Goal: Obtain resource: Download file/media

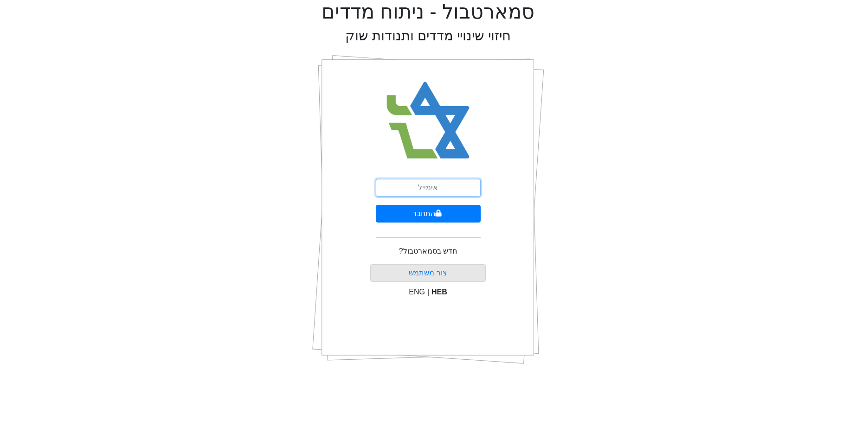
click at [457, 192] on input "email" at bounding box center [428, 188] width 105 height 18
type input "[EMAIL_ADDRESS][DOMAIN_NAME]"
click at [376, 205] on button "התחבר" at bounding box center [428, 214] width 105 height 18
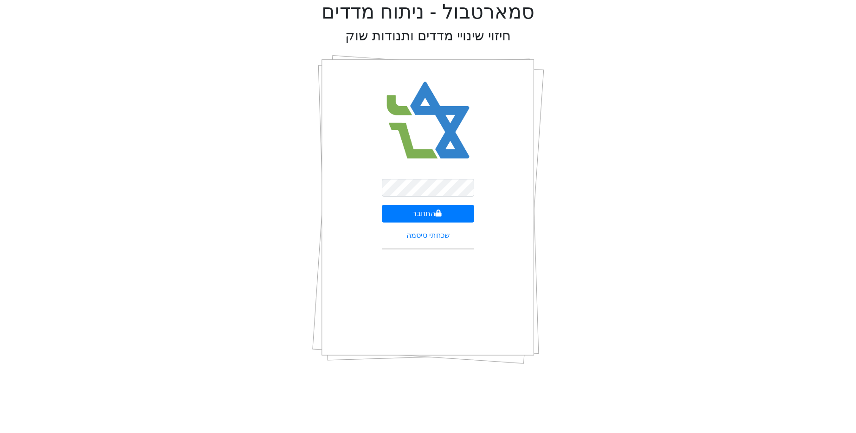
click at [425, 197] on form "התחבר שכחתי סיסמה" at bounding box center [428, 218] width 92 height 78
click at [382, 205] on button "התחבר" at bounding box center [428, 214] width 92 height 18
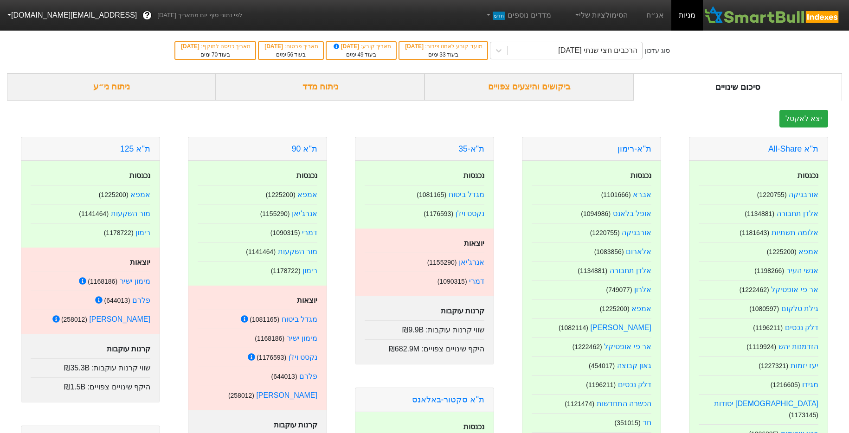
click at [38, 13] on button "[EMAIL_ADDRESS][DOMAIN_NAME]" at bounding box center [71, 15] width 142 height 17
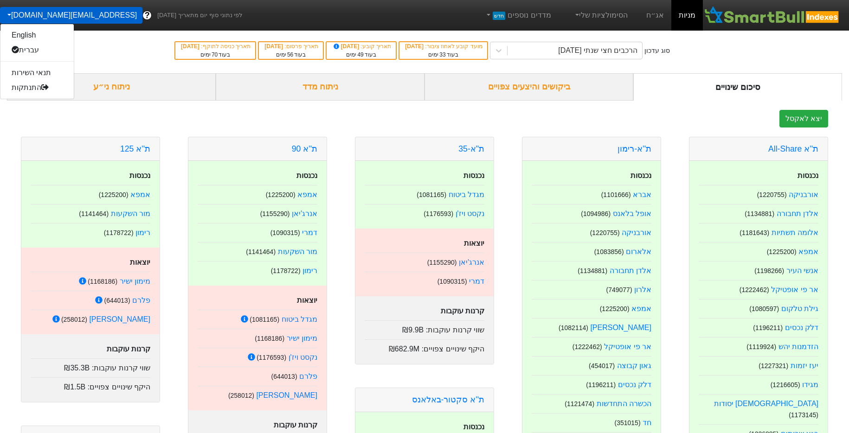
click at [557, 92] on div "ביקושים והיצעים צפויים" at bounding box center [528, 86] width 209 height 27
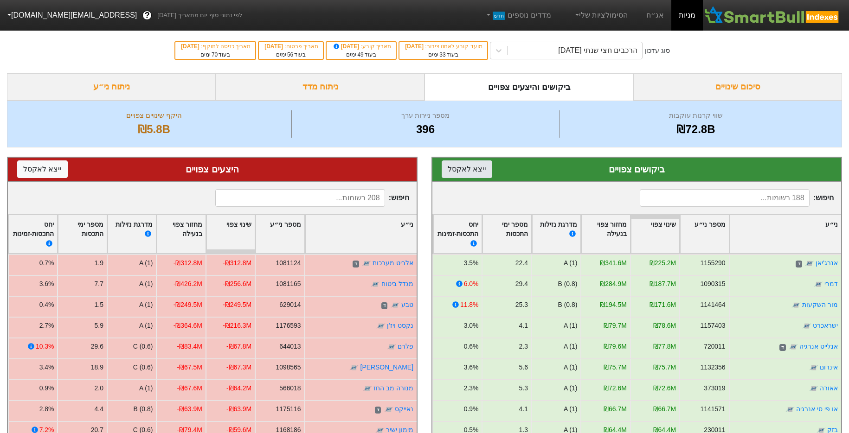
click at [474, 178] on button "ייצא ל אקסל" at bounding box center [467, 169] width 51 height 18
click at [742, 1] on nav "מניות אג״ח הסימולציות שלי מדדים נוספים חדש לפי נתוני סוף יום מתאריך [DATE] ? [E…" at bounding box center [424, 15] width 849 height 31
